Goal: Task Accomplishment & Management: Use online tool/utility

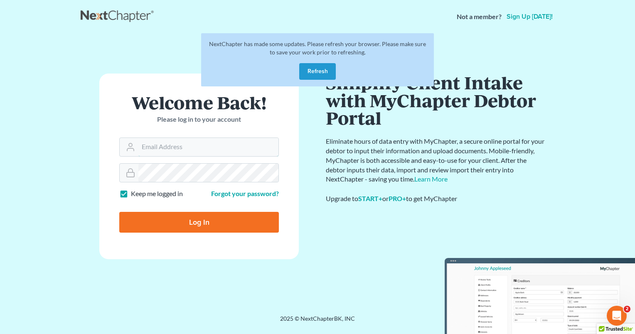
type input "courtney@cwbklaw.com"
click at [200, 220] on input "Log In" at bounding box center [199, 222] width 160 height 21
type input "Thinking..."
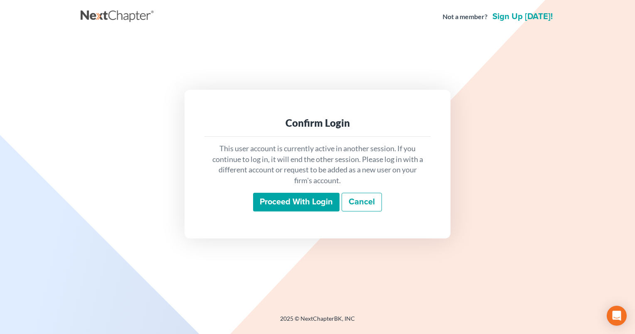
click at [305, 207] on input "Proceed with login" at bounding box center [296, 202] width 86 height 19
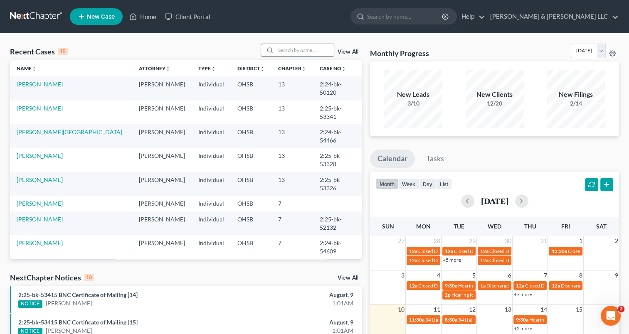
click at [304, 49] on input "search" at bounding box center [305, 50] width 58 height 12
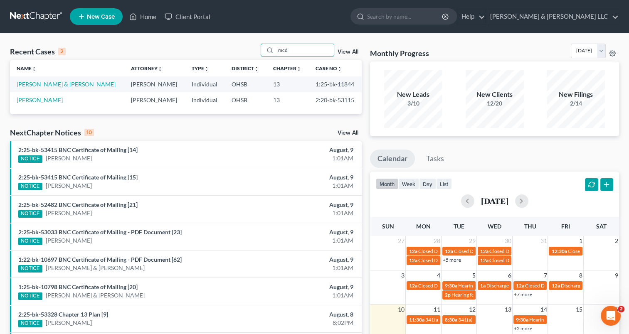
type input "mcd"
click at [76, 84] on link "McDaniel, James & Allison" at bounding box center [66, 84] width 99 height 7
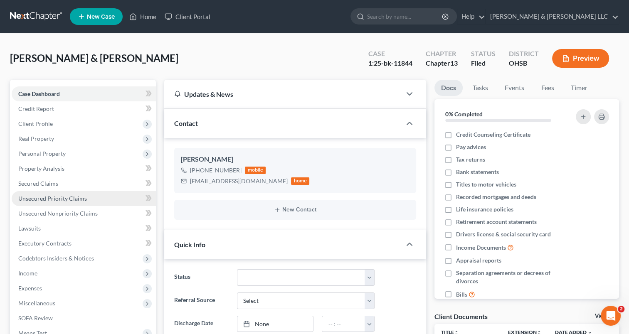
scroll to position [83, 0]
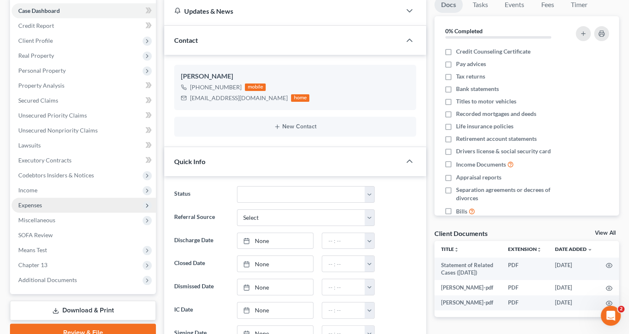
click at [43, 207] on span "Expenses" at bounding box center [84, 205] width 144 height 15
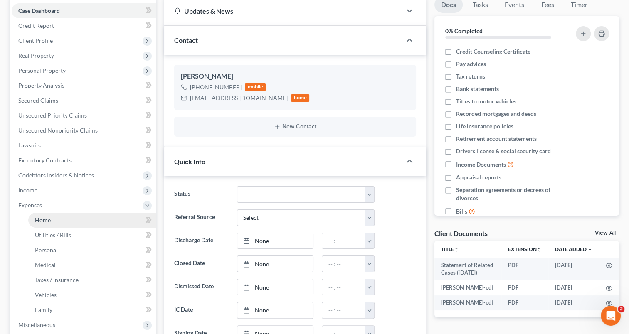
click at [47, 218] on span "Home" at bounding box center [43, 220] width 16 height 7
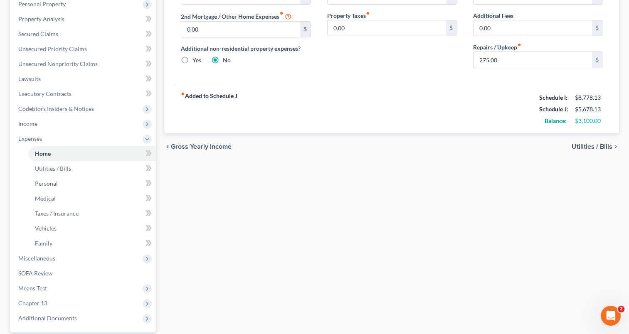
scroll to position [166, 0]
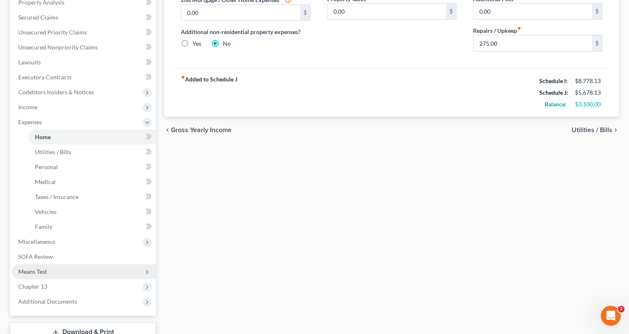
click at [67, 278] on span "Means Test" at bounding box center [84, 271] width 144 height 15
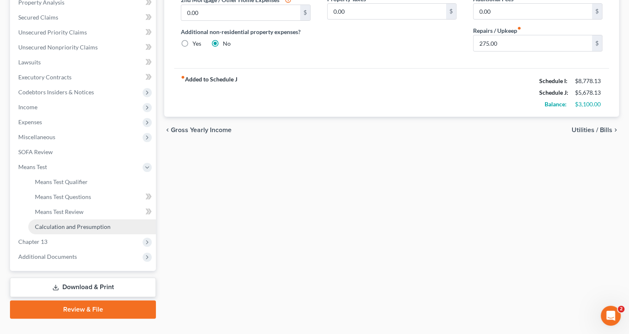
click at [86, 227] on span "Calculation and Presumption" at bounding box center [73, 226] width 76 height 7
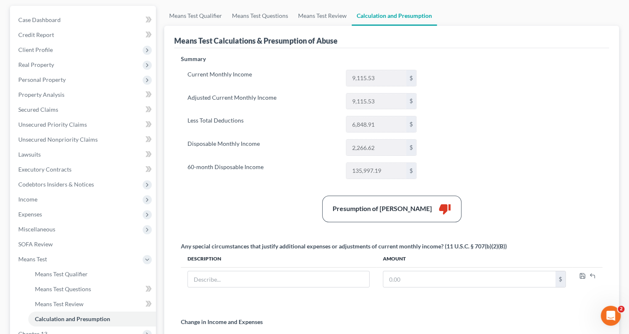
scroll to position [83, 0]
